Goal: Check status: Check status

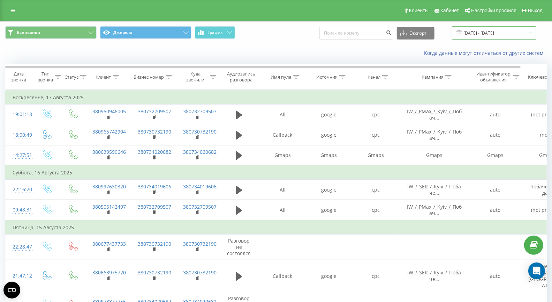
click at [484, 32] on input "[DATE] - [DATE]" at bounding box center [494, 33] width 84 height 14
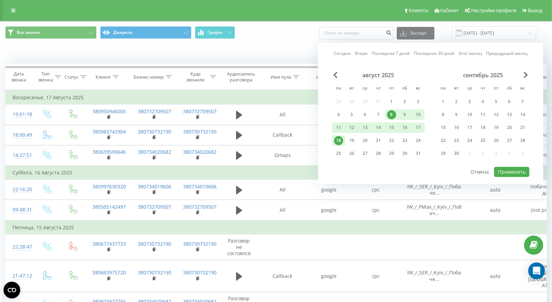
click at [393, 114] on div "8" at bounding box center [391, 114] width 9 height 9
click at [356, 137] on div "19" at bounding box center [352, 140] width 9 height 9
click at [514, 170] on button "Применить" at bounding box center [511, 171] width 35 height 10
type input "[DATE] - [DATE]"
